Goal: Contribute content

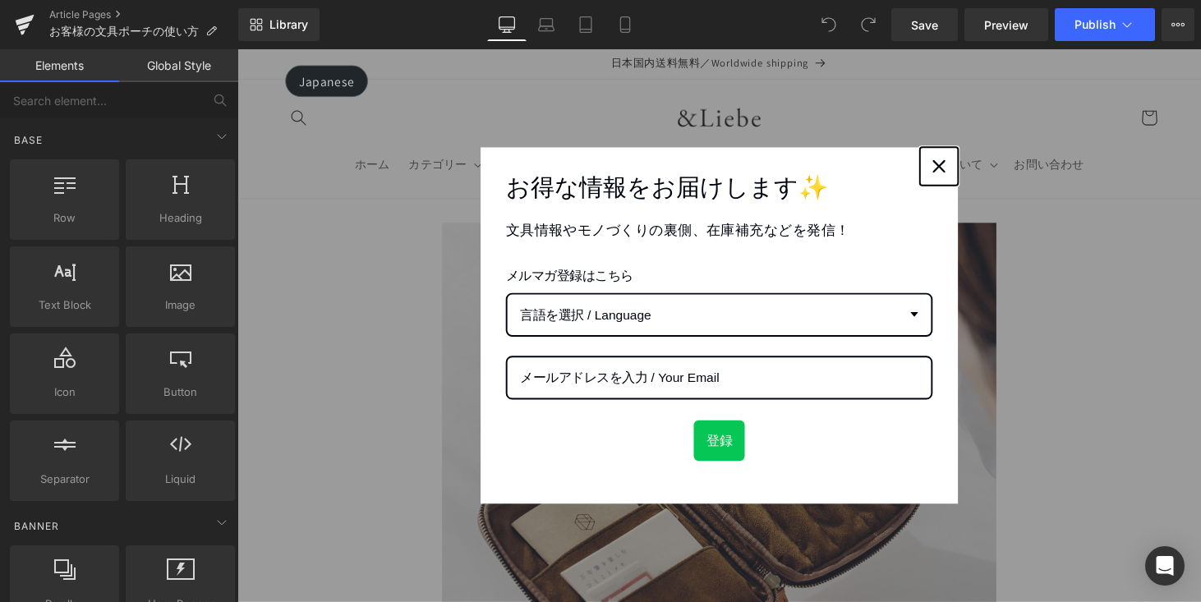
click at [964, 178] on div "Close" at bounding box center [961, 170] width 26 height 26
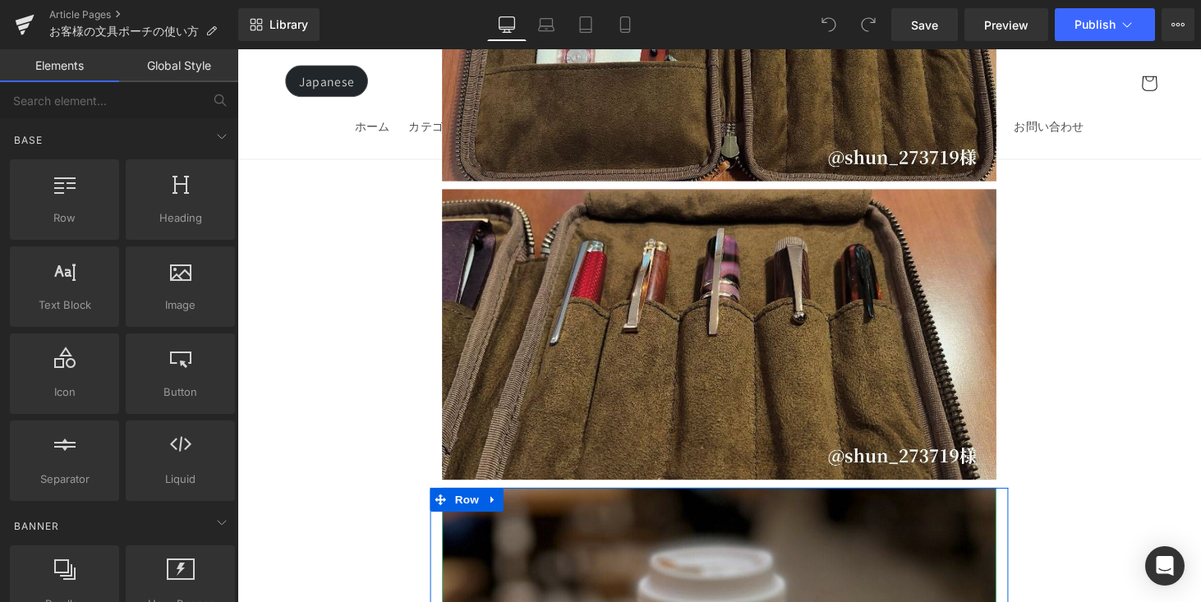
scroll to position [15579, 0]
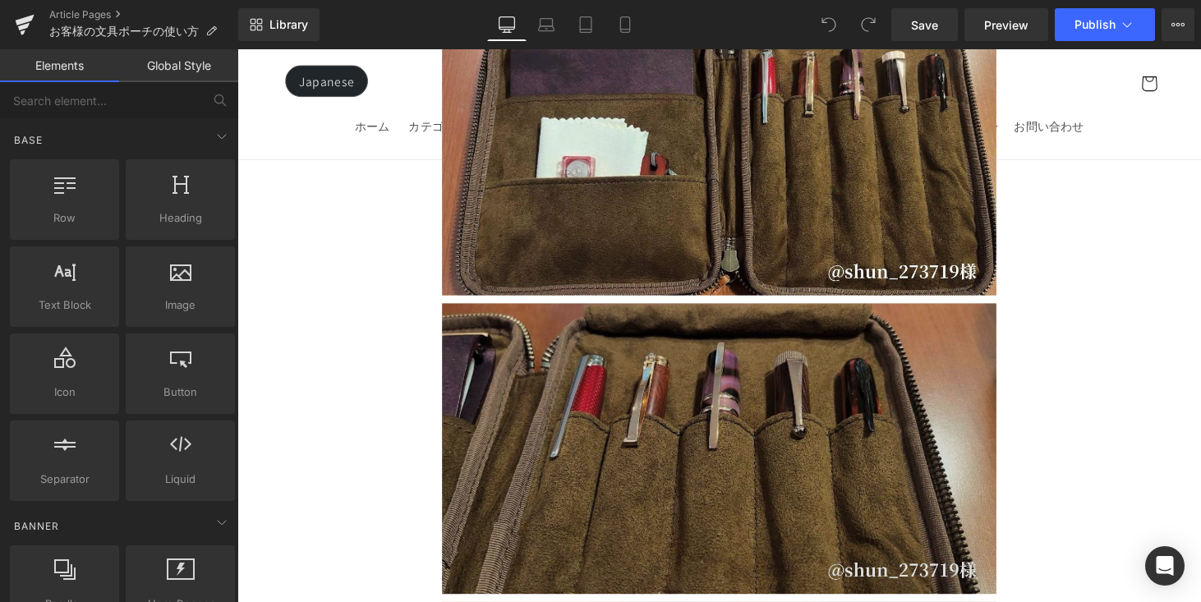
click at [918, 316] on img at bounding box center [735, 460] width 572 height 299
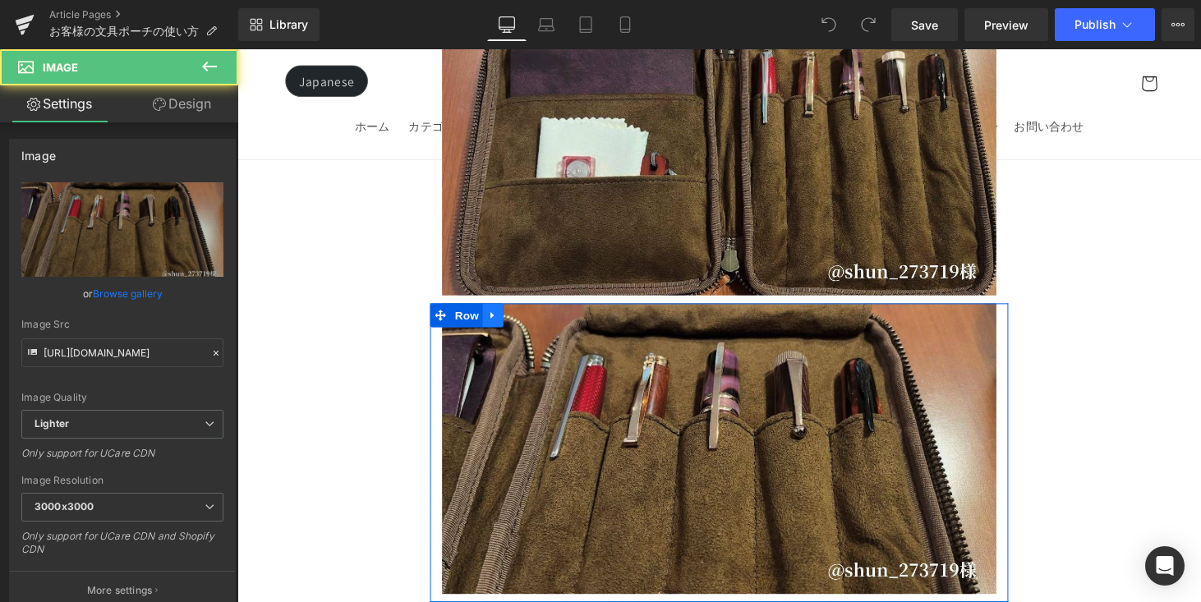
click at [499, 318] on icon at bounding box center [501, 324] width 12 height 12
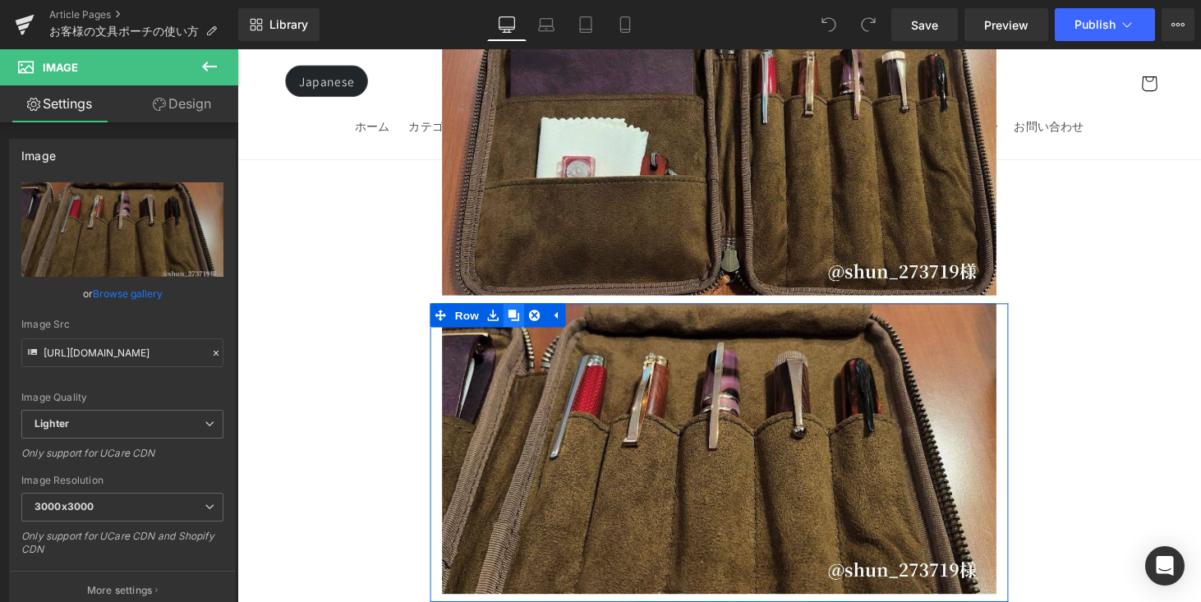
click at [512, 311] on link at bounding box center [522, 323] width 21 height 25
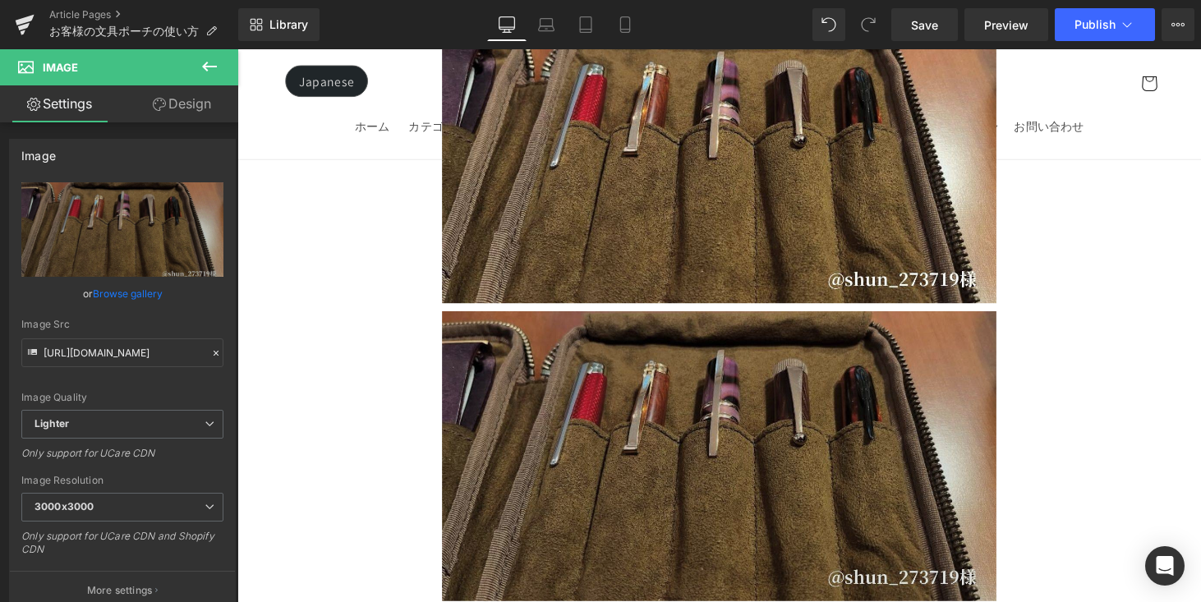
click at [675, 341] on img at bounding box center [735, 469] width 572 height 299
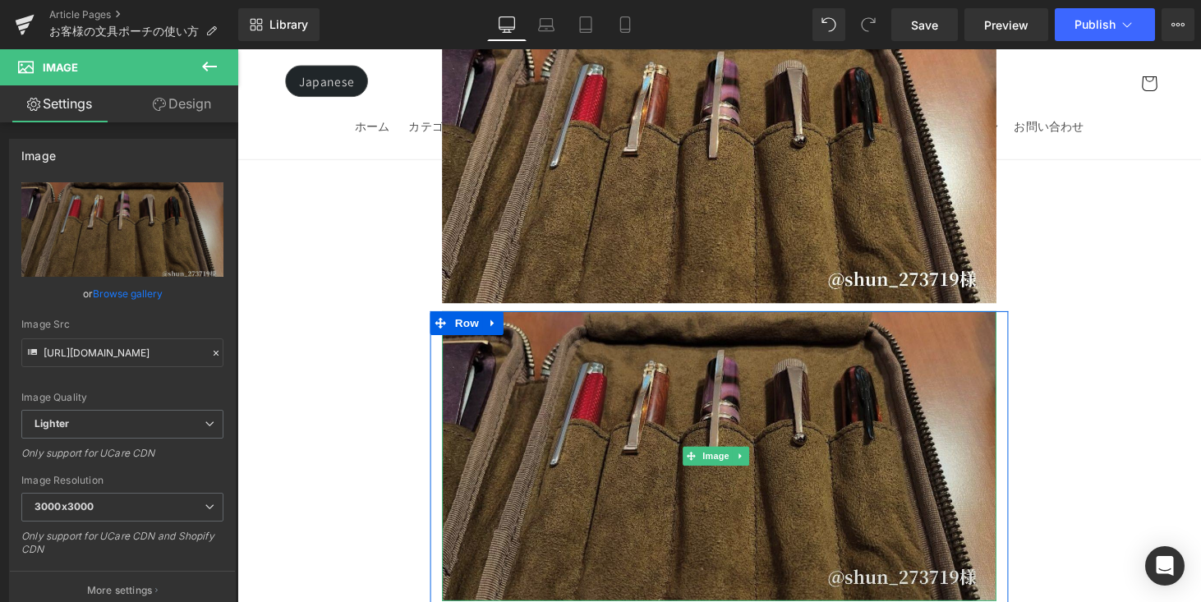
scroll to position [15883, 0]
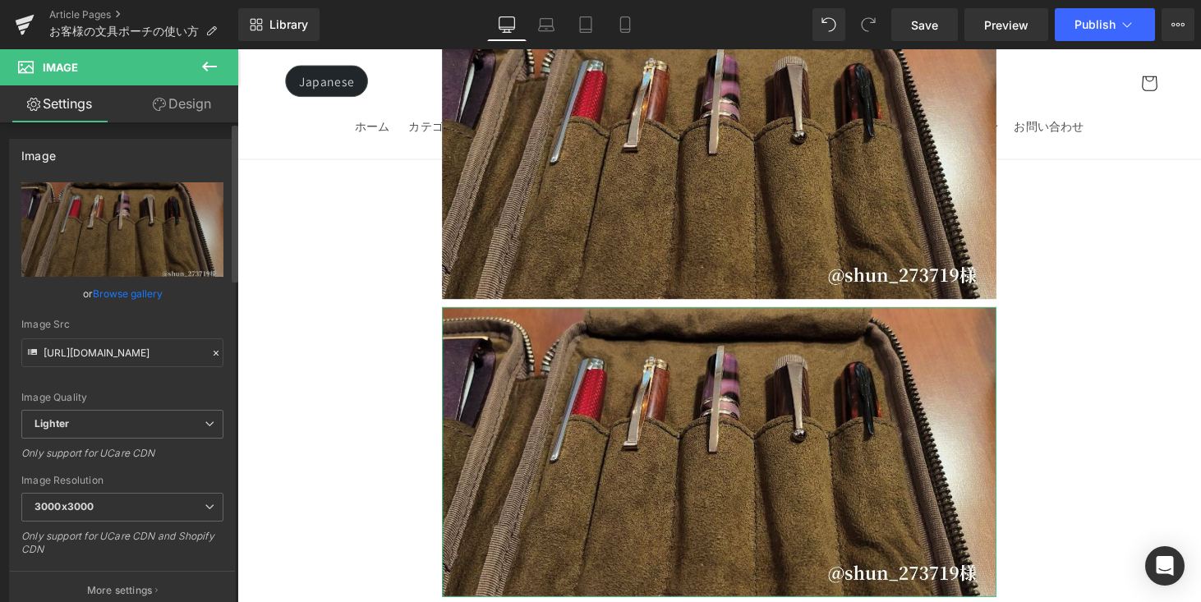
click at [122, 301] on link "Browse gallery" at bounding box center [128, 293] width 70 height 29
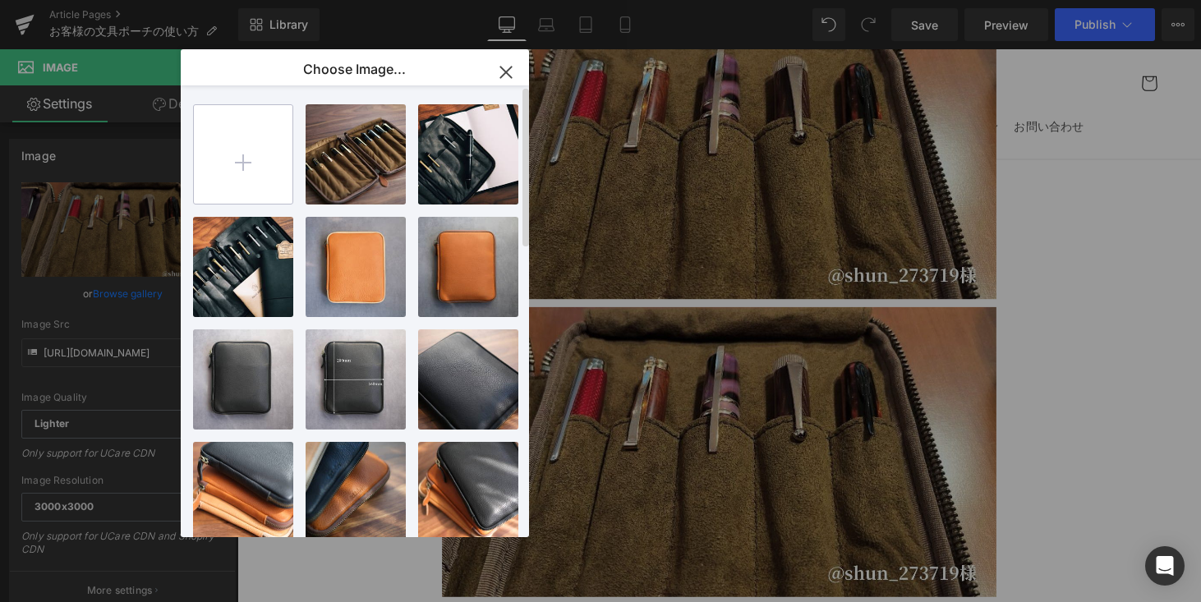
click at [230, 167] on input "file" at bounding box center [243, 154] width 99 height 99
type input "C:\fakepath\お客様の写真 (11).jpg"
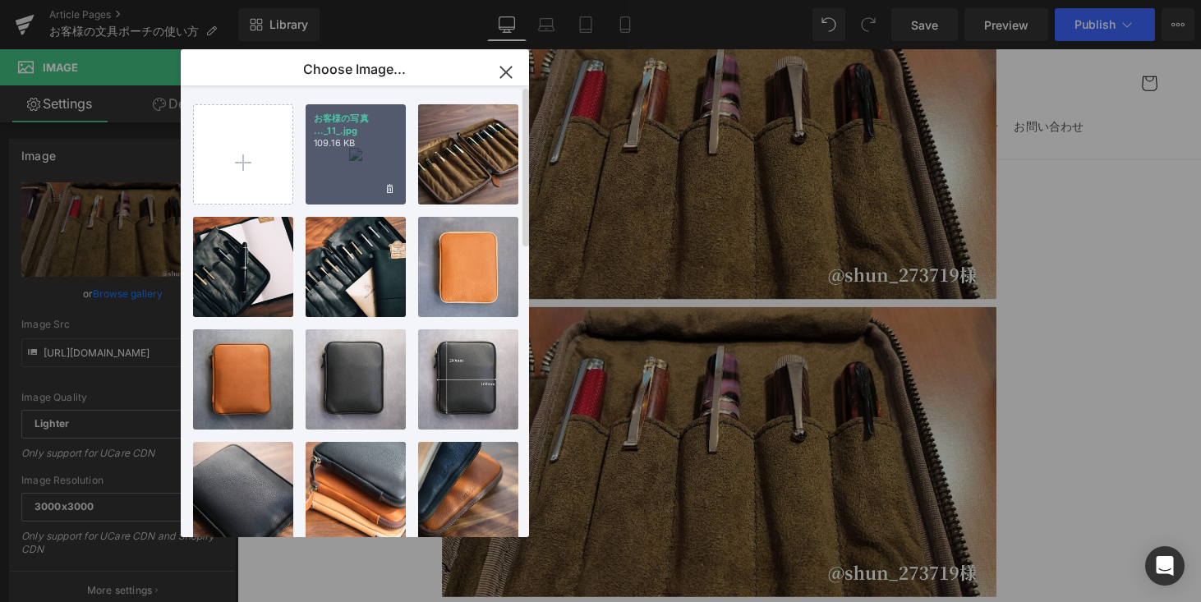
click at [350, 140] on p "109.16 KB" at bounding box center [356, 143] width 84 height 12
type input "[URL][DOMAIN_NAME]"
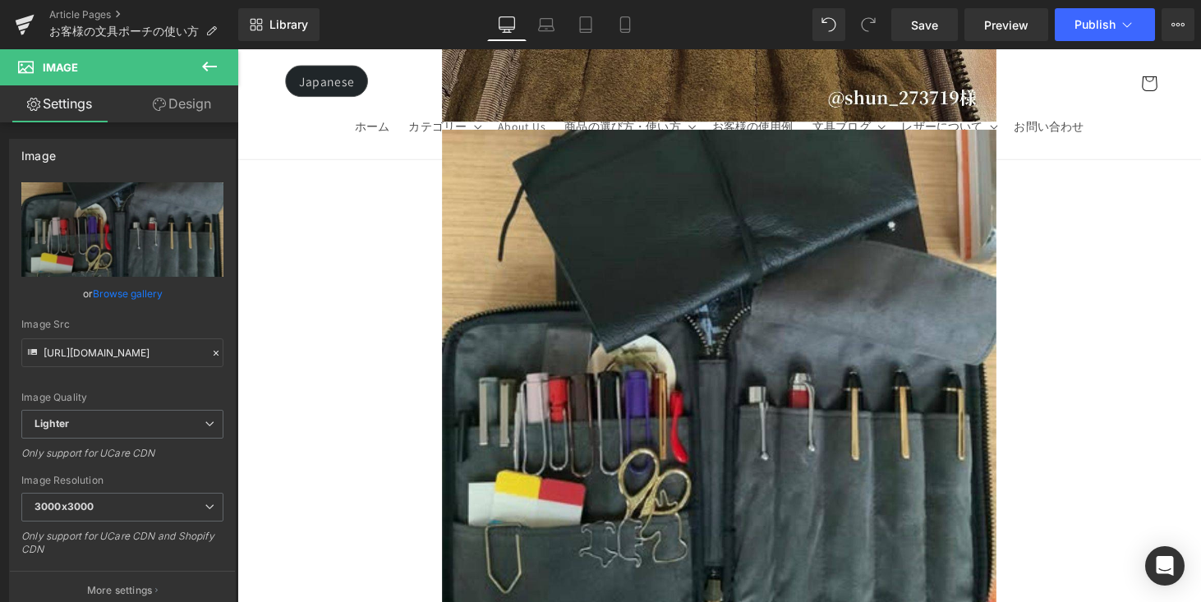
scroll to position [16086, 0]
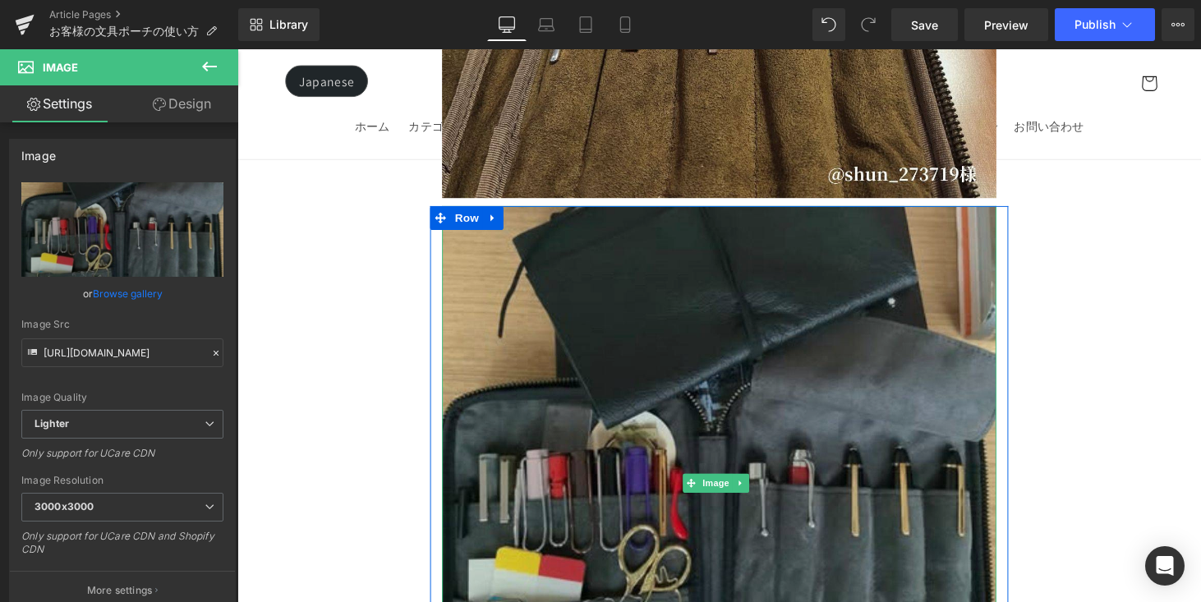
click at [869, 265] on img at bounding box center [735, 497] width 572 height 572
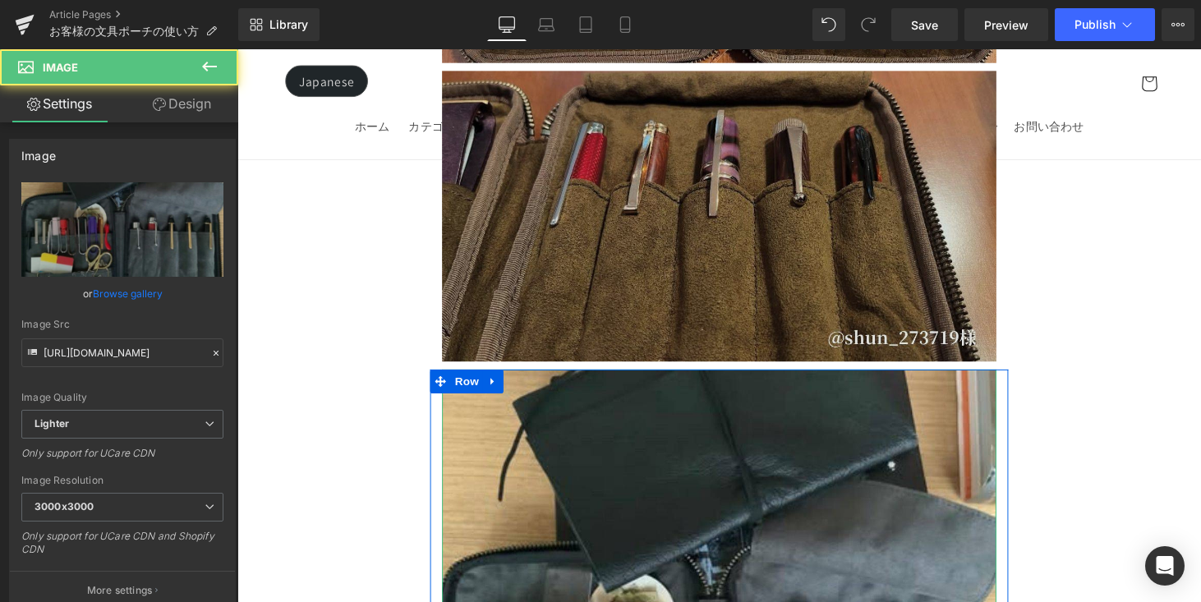
scroll to position [15649, 0]
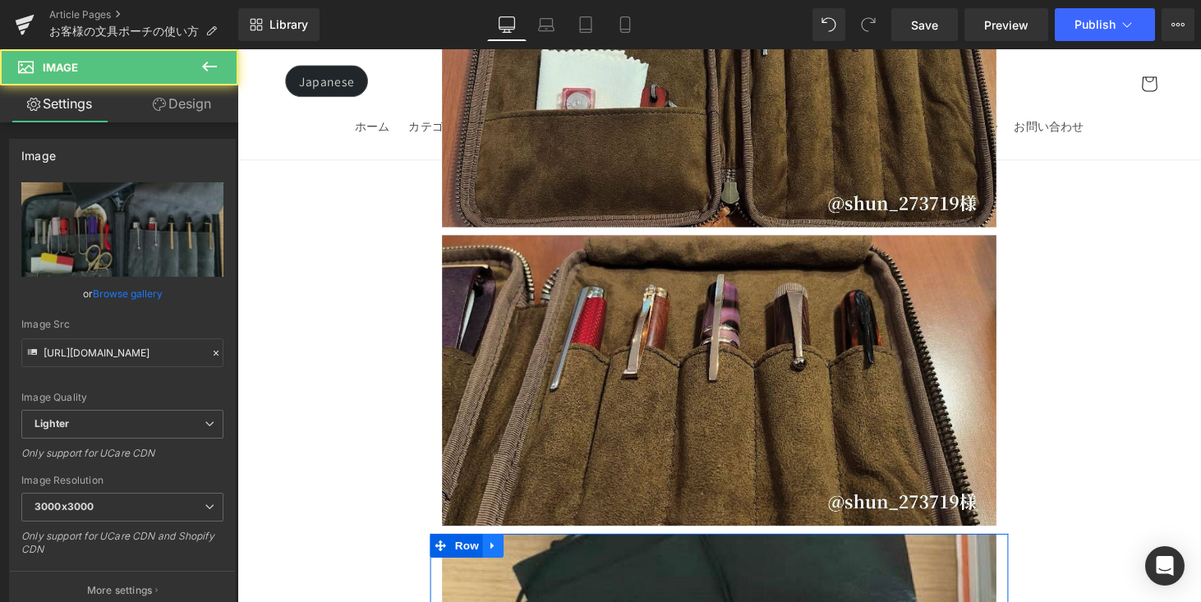
click at [495, 555] on icon at bounding box center [501, 561] width 12 height 12
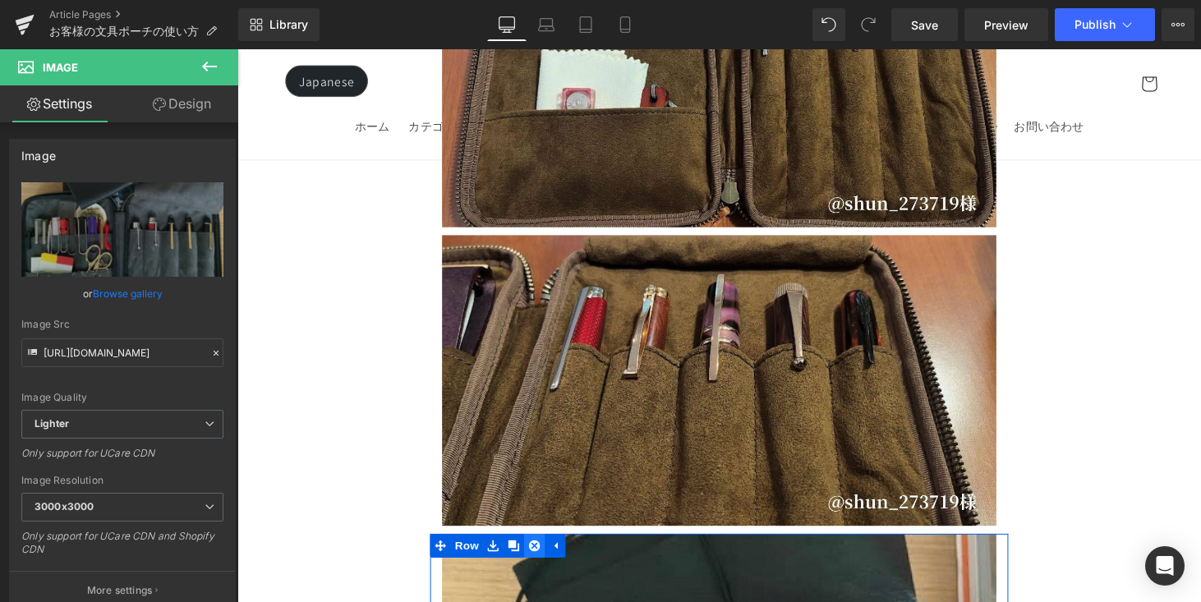
click at [539, 556] on icon at bounding box center [544, 562] width 12 height 12
